Goal: Information Seeking & Learning: Learn about a topic

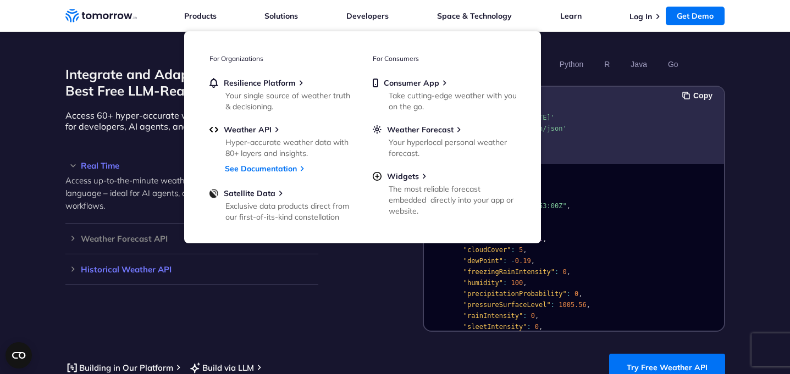
click at [134, 265] on h3 "Historical Weather API" at bounding box center [191, 269] width 253 height 8
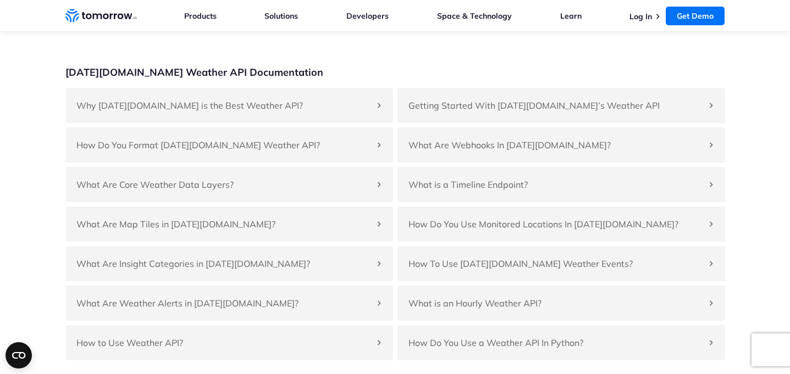
scroll to position [2480, 0]
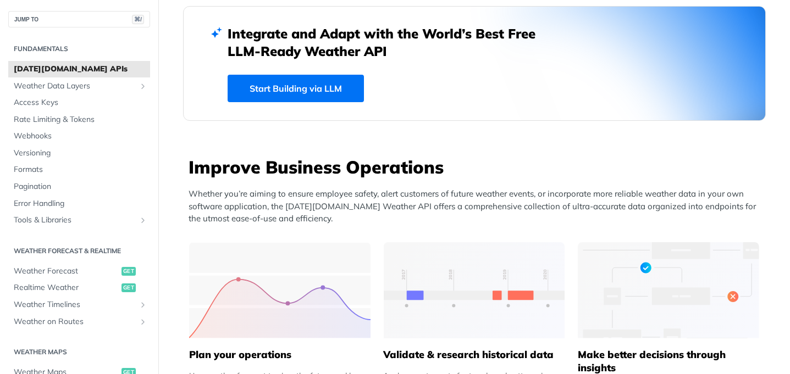
scroll to position [430, 0]
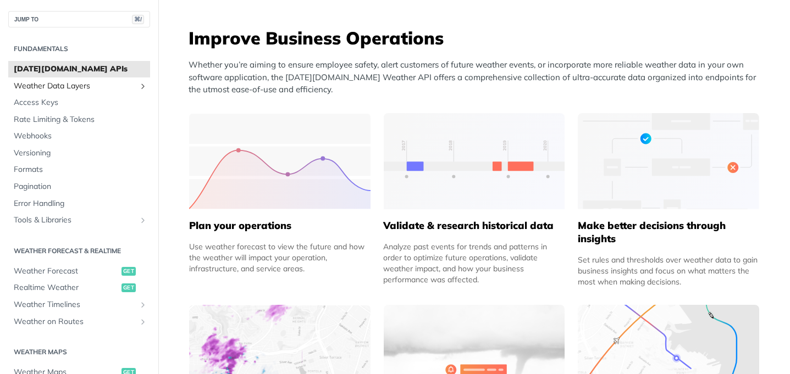
click at [68, 87] on span "Weather Data Layers" at bounding box center [75, 86] width 122 height 11
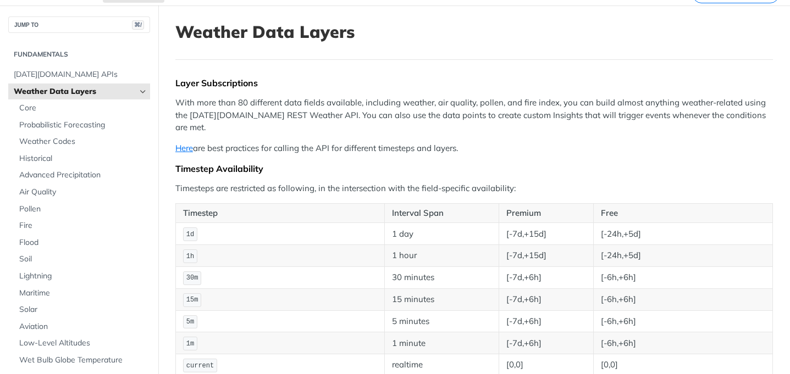
scroll to position [64, 0]
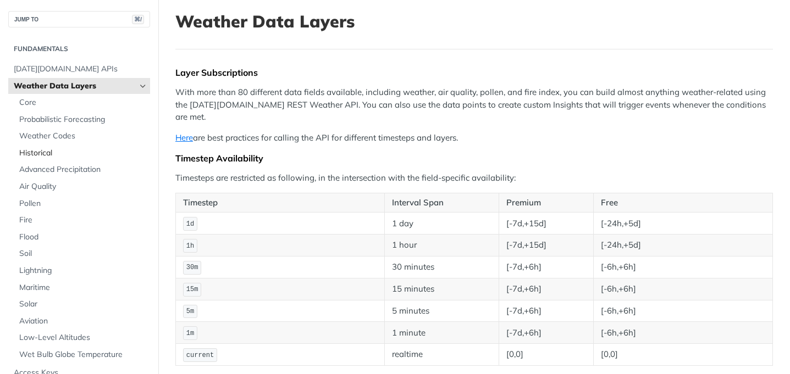
click at [41, 151] on span "Historical" at bounding box center [83, 153] width 128 height 11
